Goal: Information Seeking & Learning: Learn about a topic

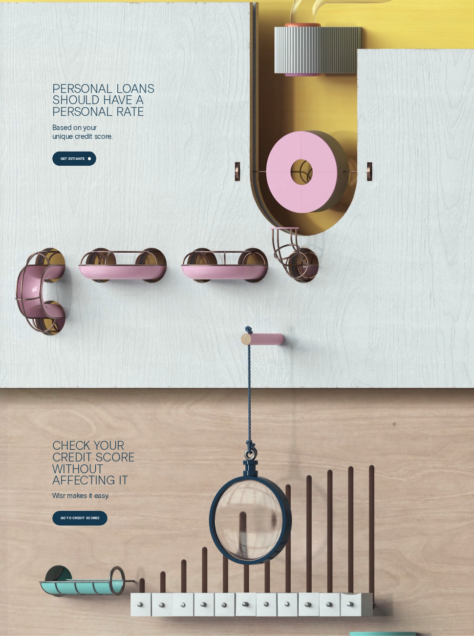
scroll to position [923, 0]
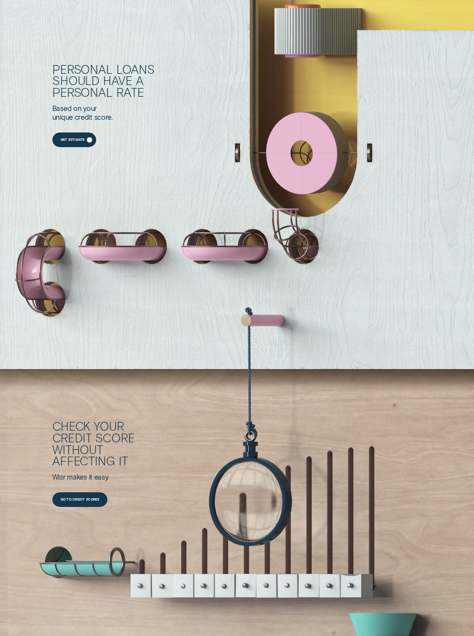
click at [67, 147] on div "Get Estimate" at bounding box center [74, 140] width 45 height 15
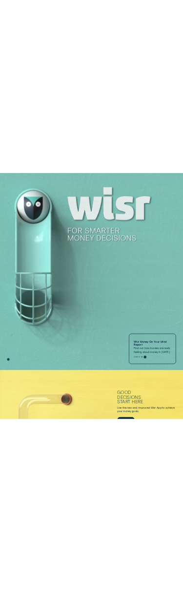
scroll to position [0, 0]
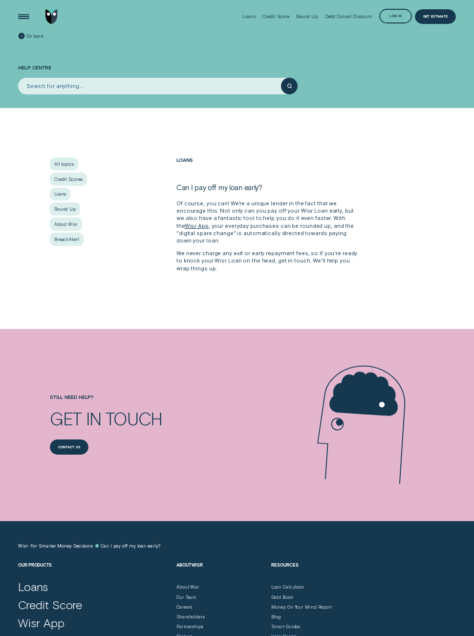
click at [267, 46] on h1 "Help Centre" at bounding box center [237, 59] width 438 height 37
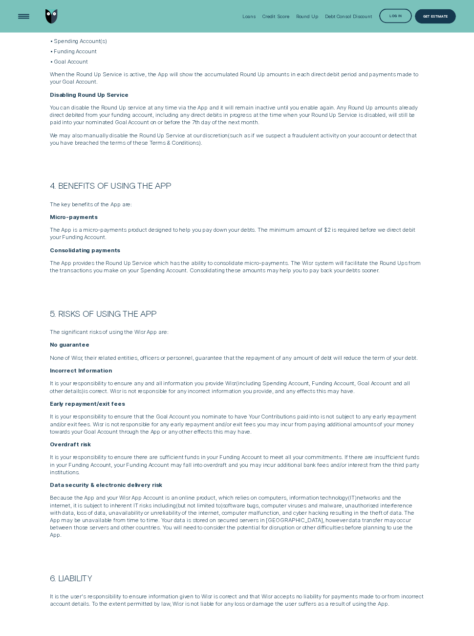
scroll to position [1002, 0]
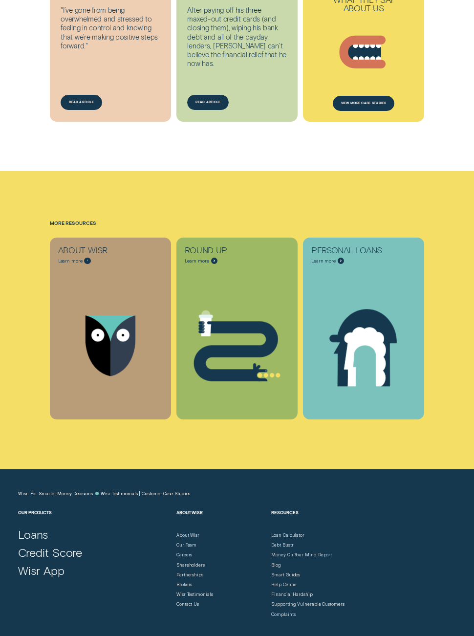
scroll to position [1078, 0]
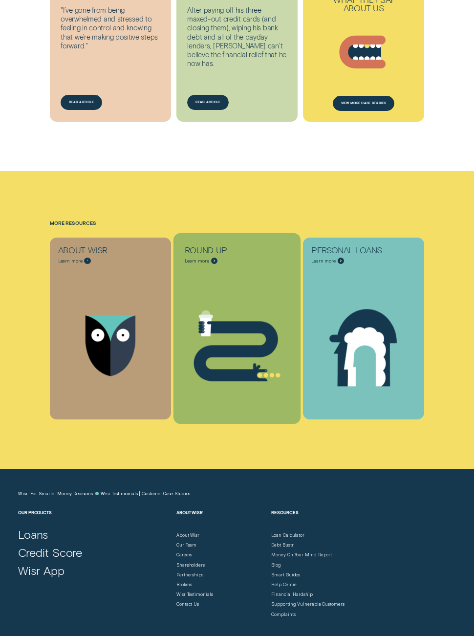
click at [269, 299] on icon "Round Up - Learn more" at bounding box center [237, 345] width 127 height 97
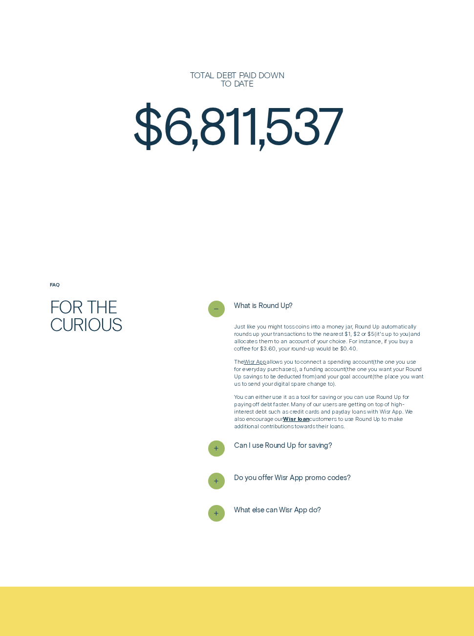
scroll to position [1100, 0]
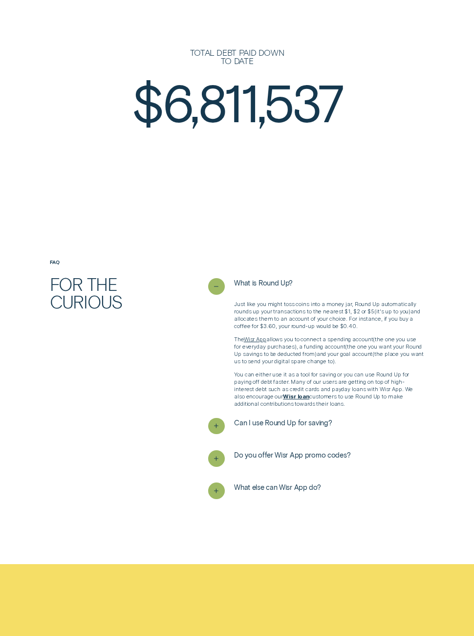
click at [323, 418] on button "Can I use Round Up for saving?" at bounding box center [270, 426] width 124 height 17
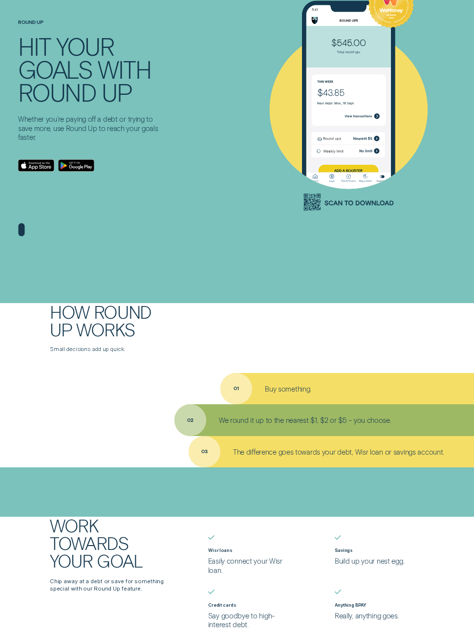
scroll to position [744, 0]
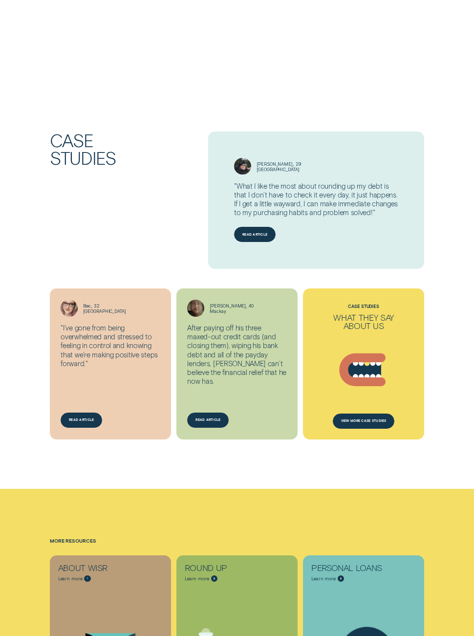
click at [395, 310] on div "Case Studies What they say about us Loans - Medical Cosmetic View more case stu…" at bounding box center [363, 364] width 121 height 151
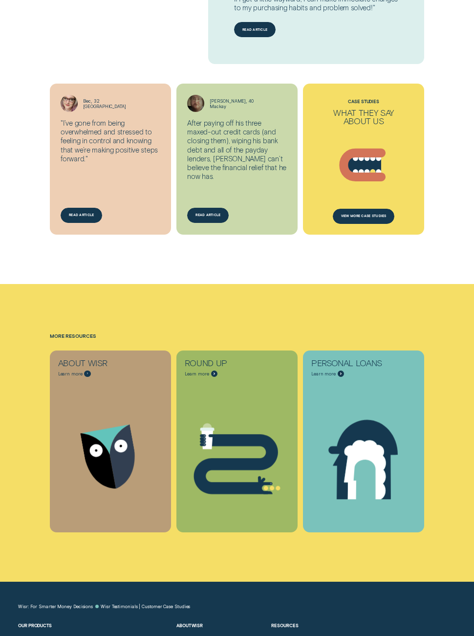
scroll to position [950, 0]
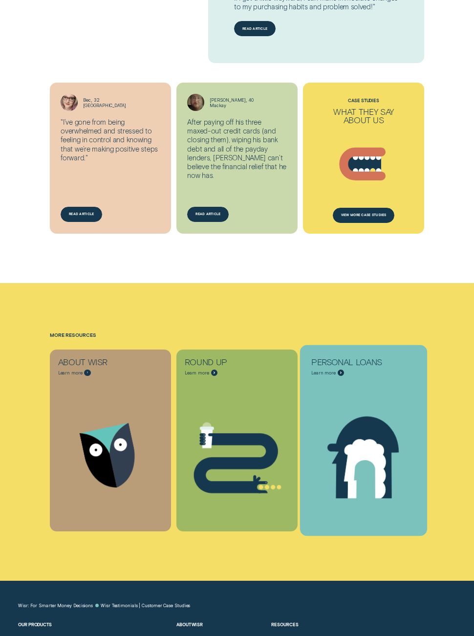
click at [348, 379] on div "Personal Loans Learn more" at bounding box center [363, 367] width 121 height 35
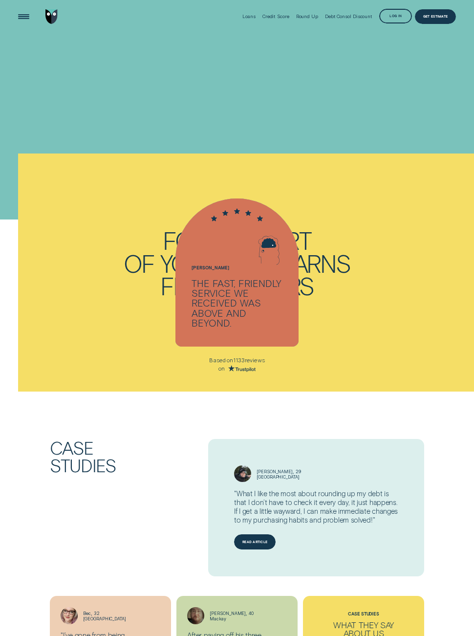
scroll to position [745, 0]
